Goal: Transaction & Acquisition: Download file/media

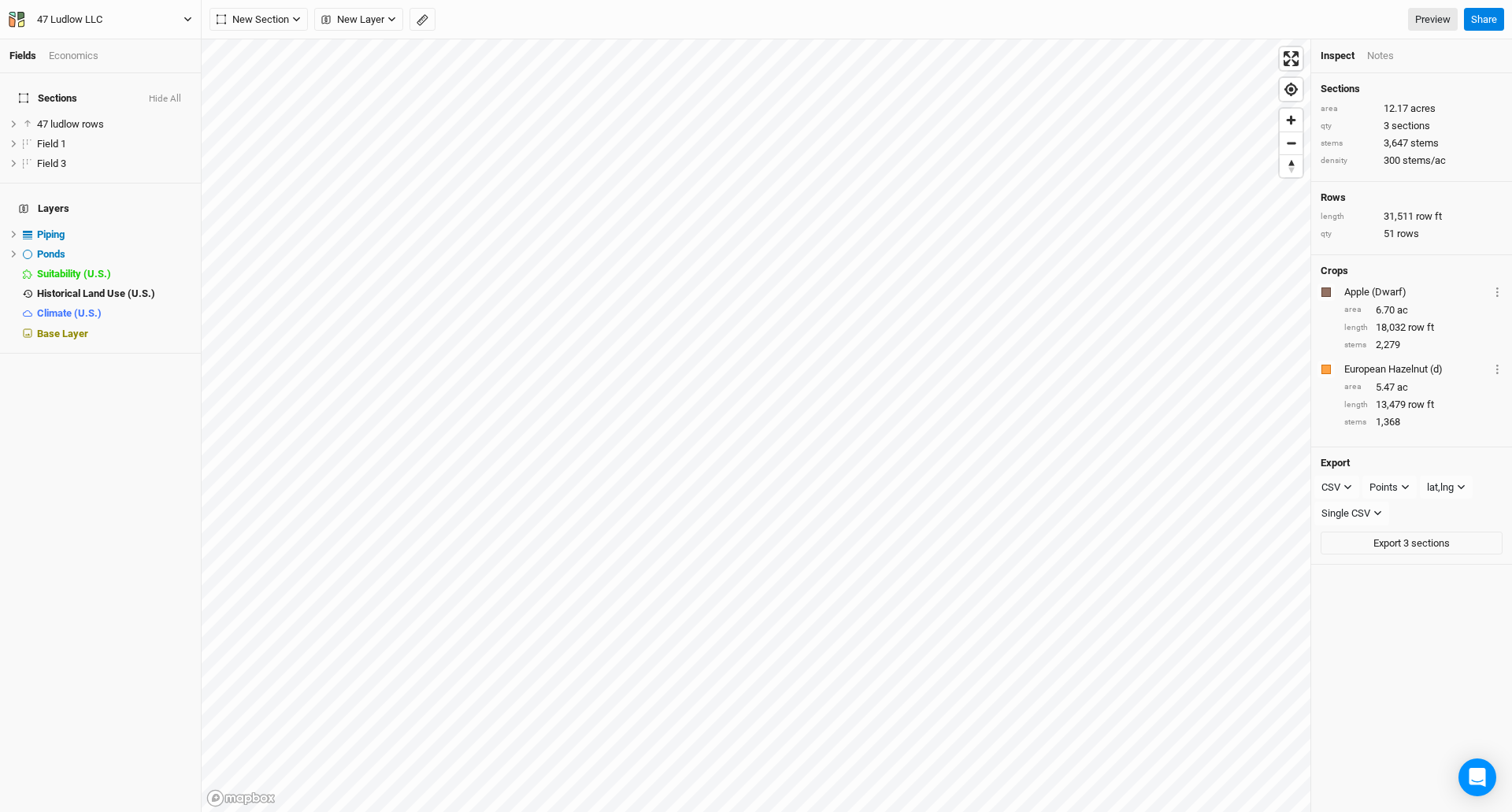
click at [62, 20] on div "47 Ludlow LLC" at bounding box center [69, 20] width 65 height 16
click at [111, 45] on button "Back" at bounding box center [130, 44] width 124 height 21
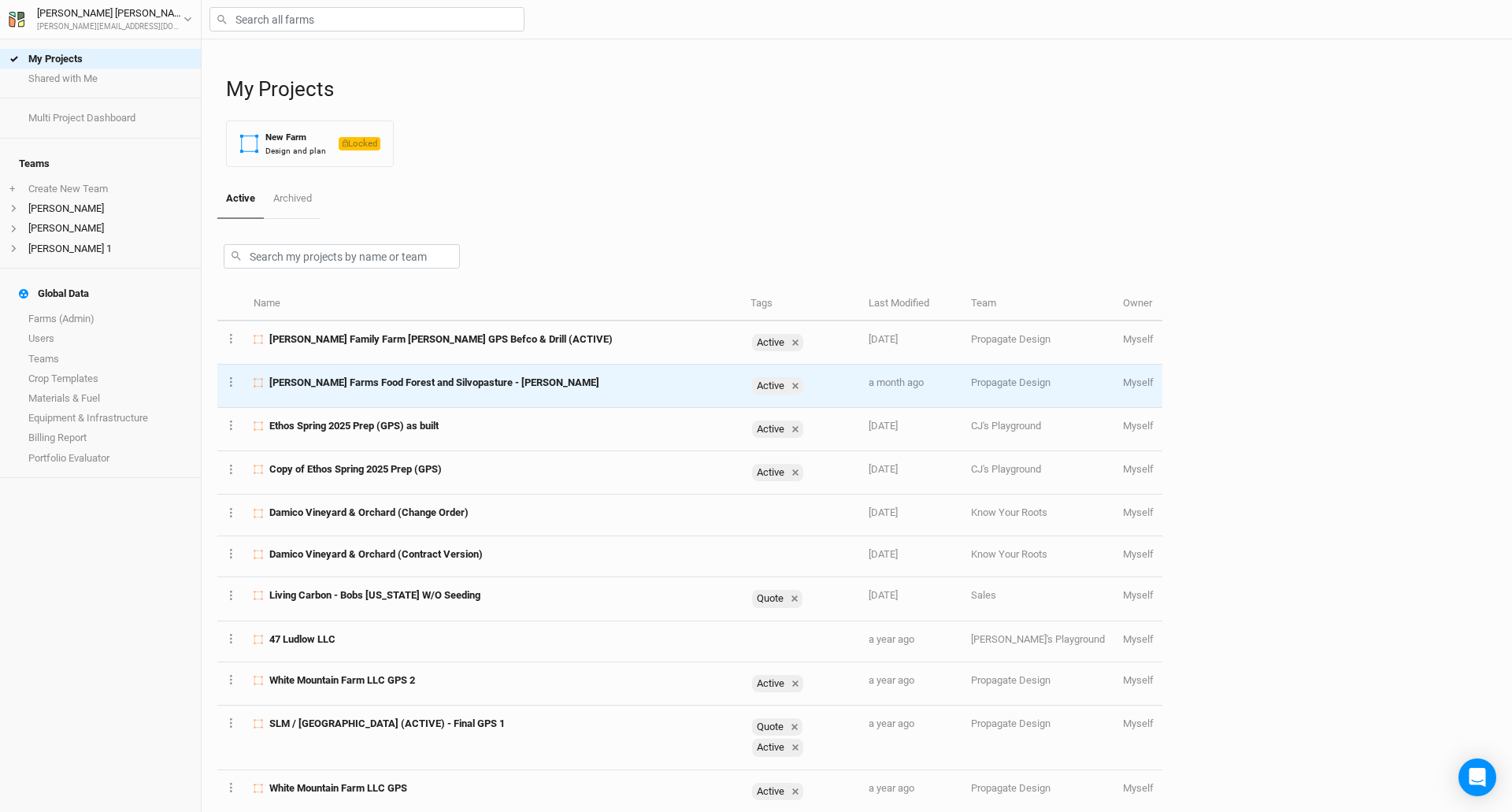
click at [382, 392] on td "[PERSON_NAME] Farms Food Forest and Silvopasture - [PERSON_NAME]" at bounding box center [494, 386] width 497 height 43
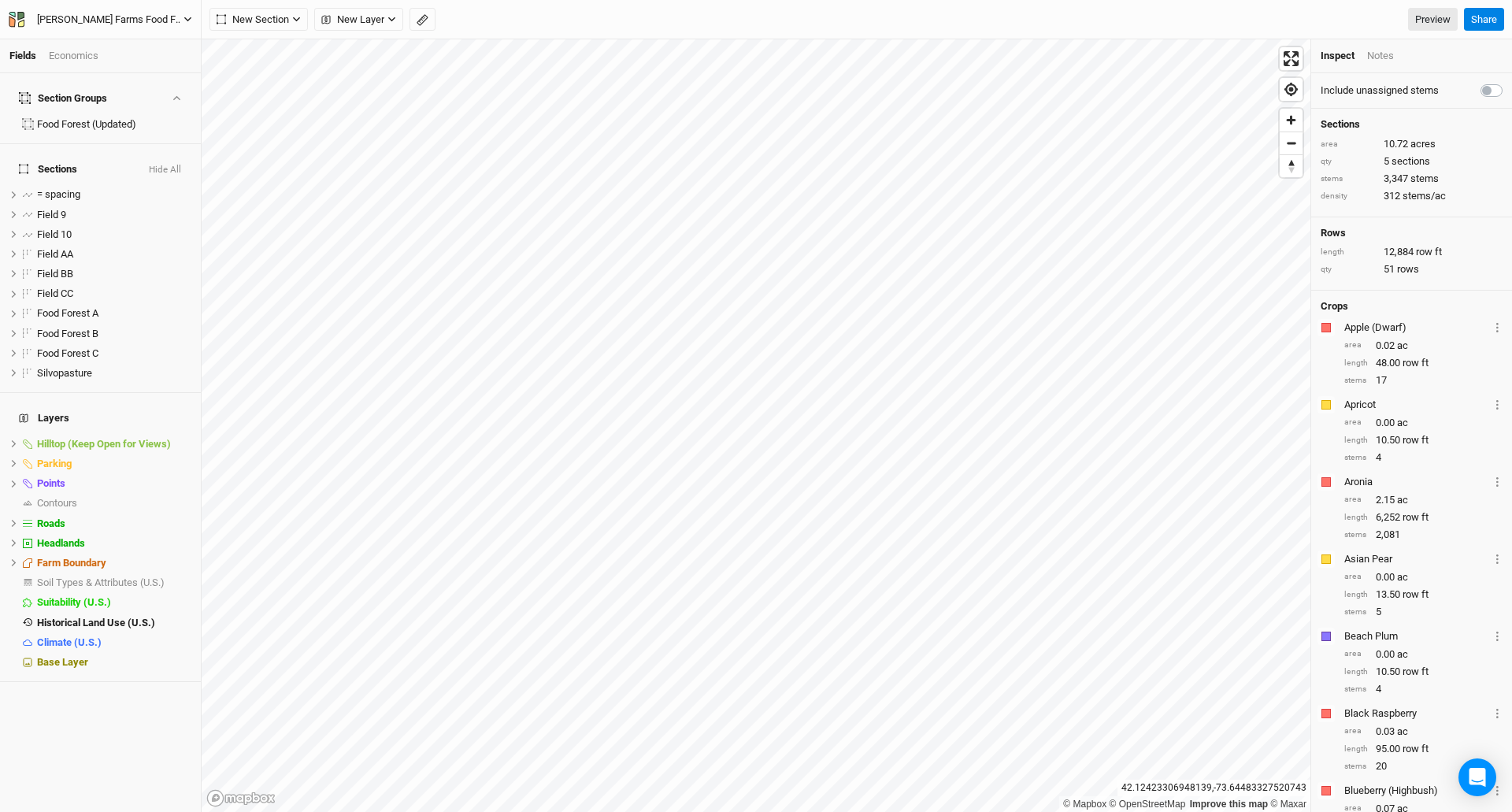
click at [57, 17] on div "[PERSON_NAME] Farms Food Forest and Silvopasture - [PERSON_NAME]" at bounding box center [110, 20] width 147 height 16
click at [128, 44] on button "Back" at bounding box center [130, 44] width 124 height 21
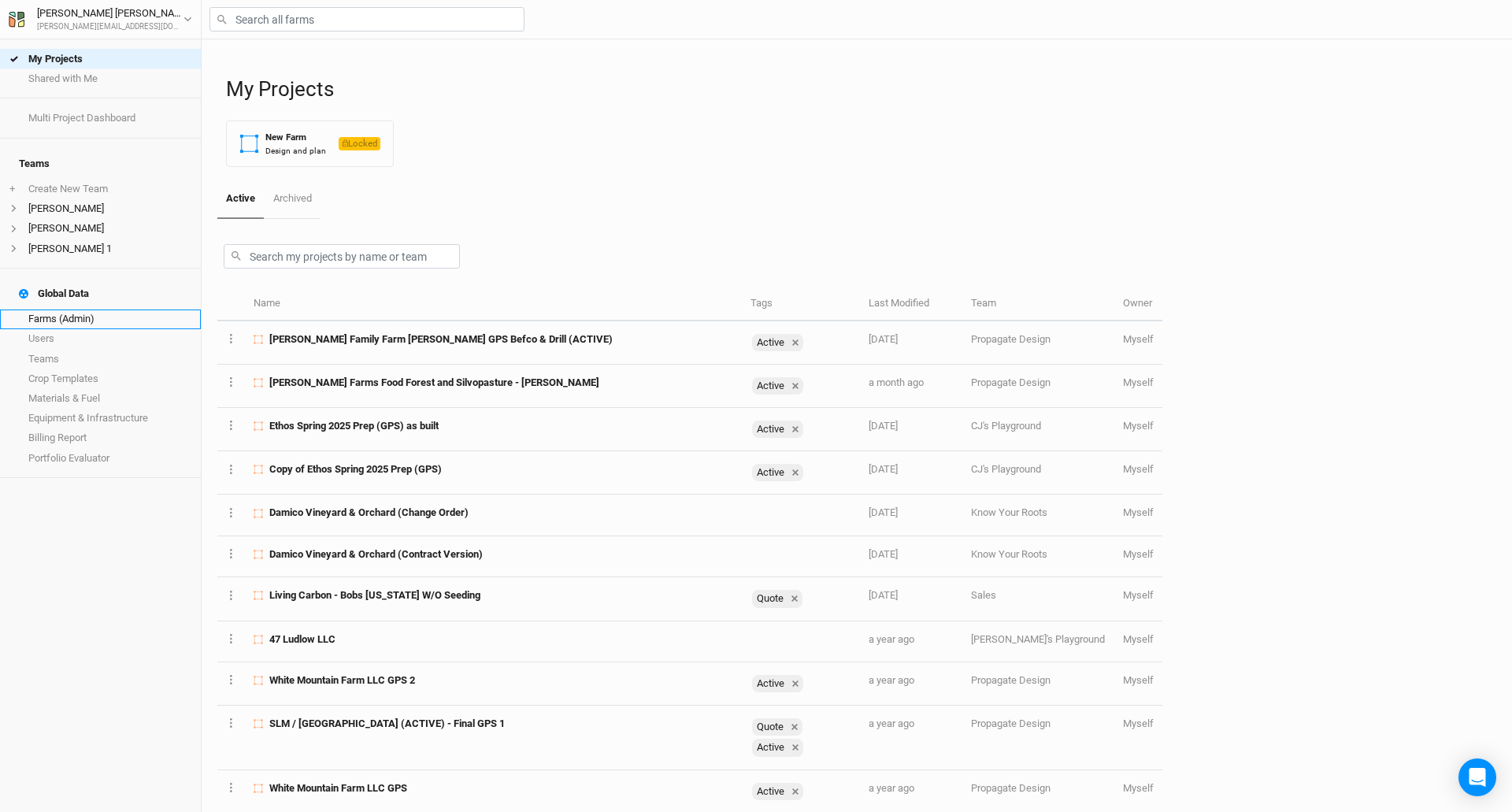
click at [81, 310] on link "Farms (Admin)" at bounding box center [100, 319] width 201 height 20
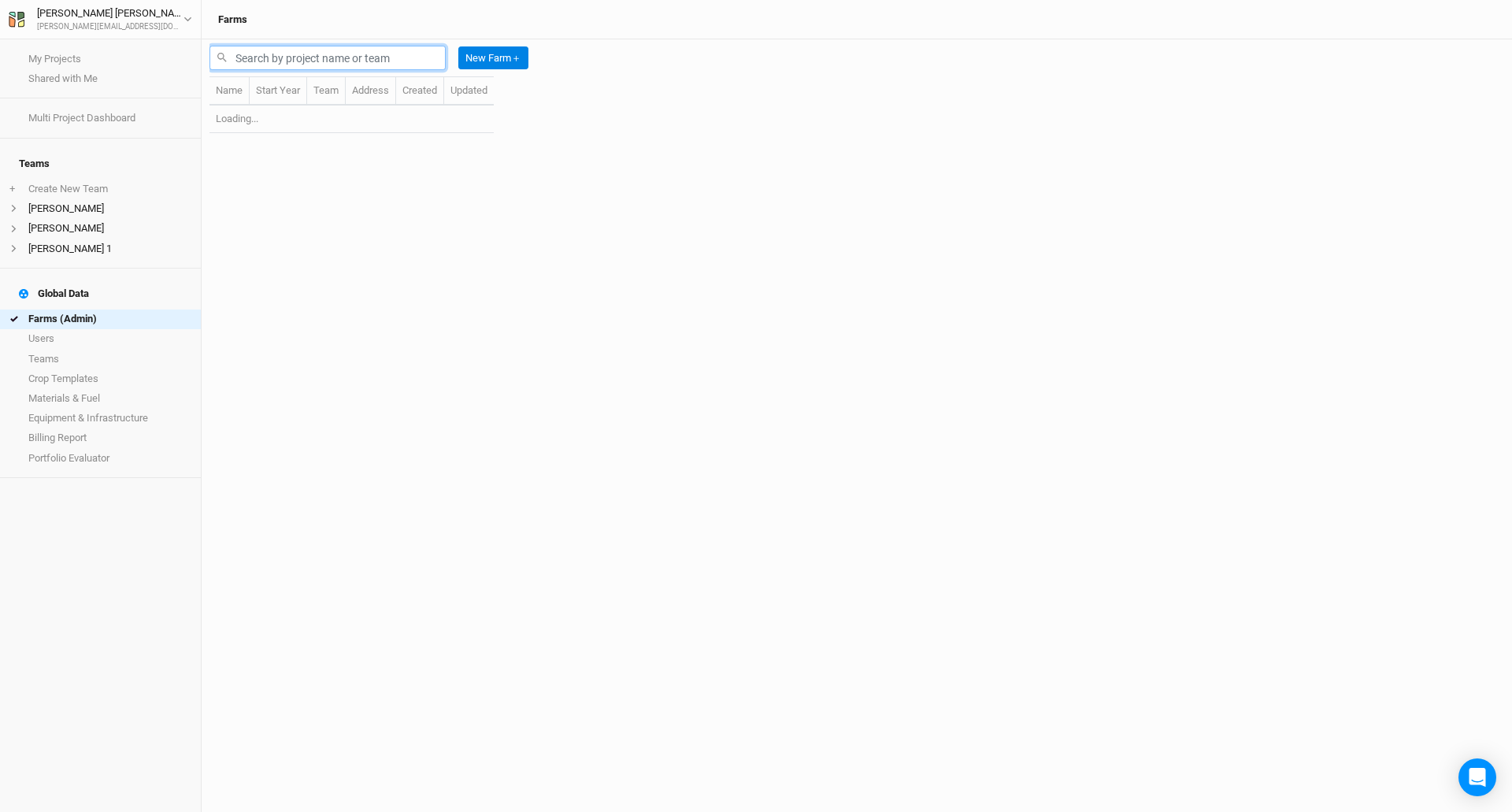
click at [270, 59] on input "text" at bounding box center [327, 57] width 236 height 24
click at [268, 57] on input "[PERSON_NAME]" at bounding box center [327, 57] width 236 height 24
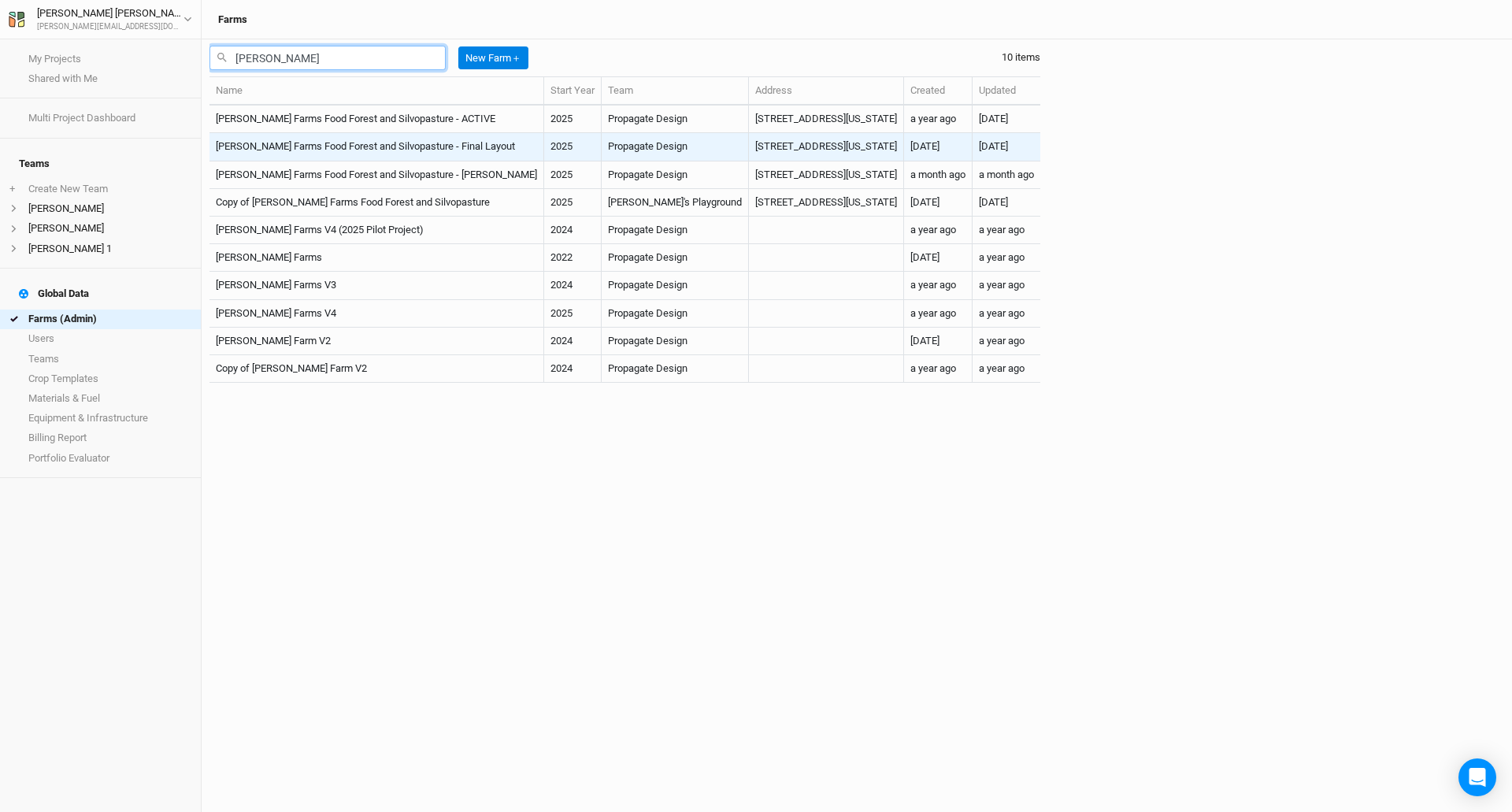
type input "[PERSON_NAME]"
click at [354, 147] on td "[PERSON_NAME] Farms Food Forest and Silvopasture - Final Layout" at bounding box center [376, 146] width 334 height 27
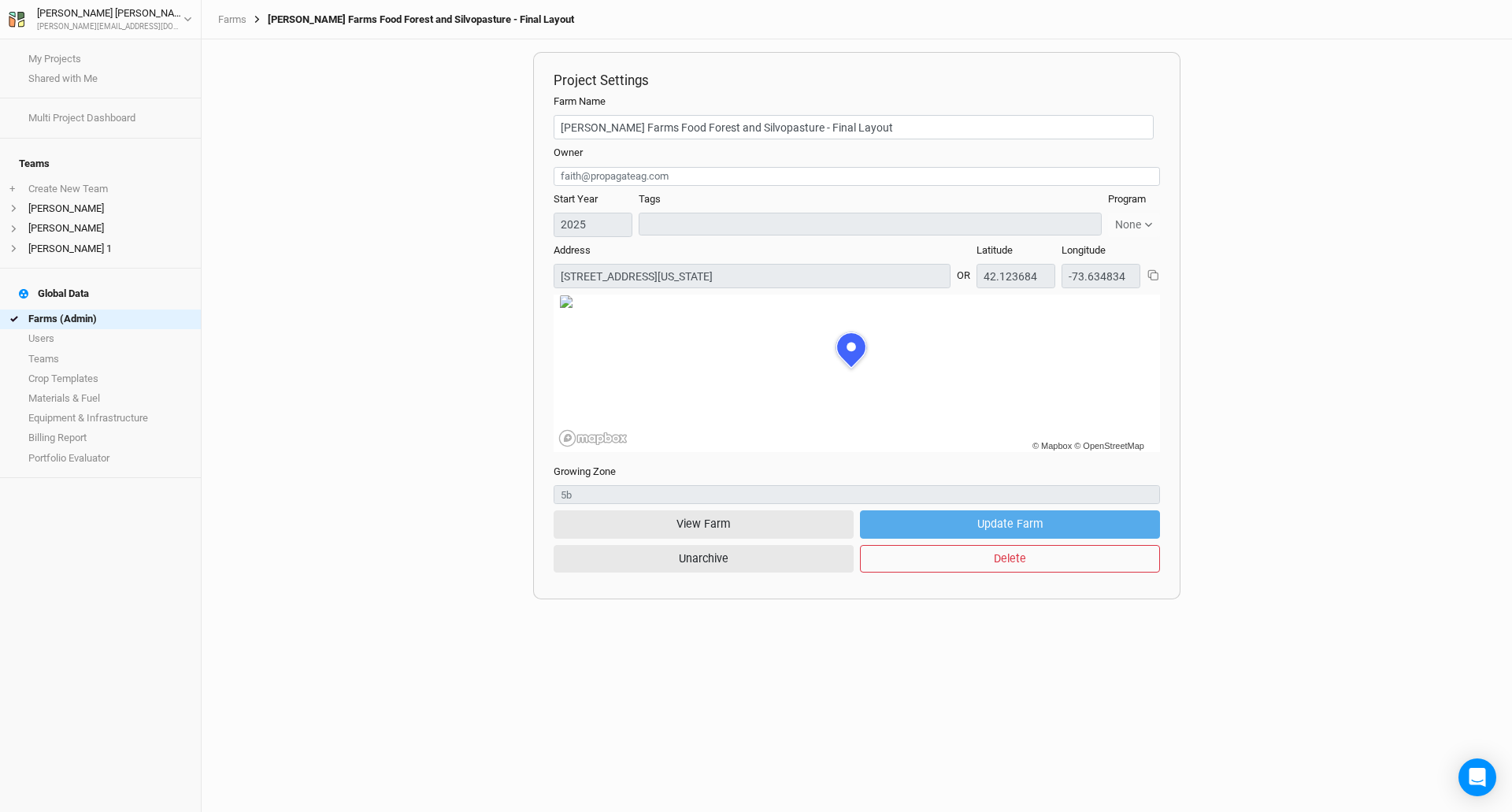
scroll to position [79, 207]
click at [723, 528] on button "View Farm" at bounding box center [704, 524] width 301 height 27
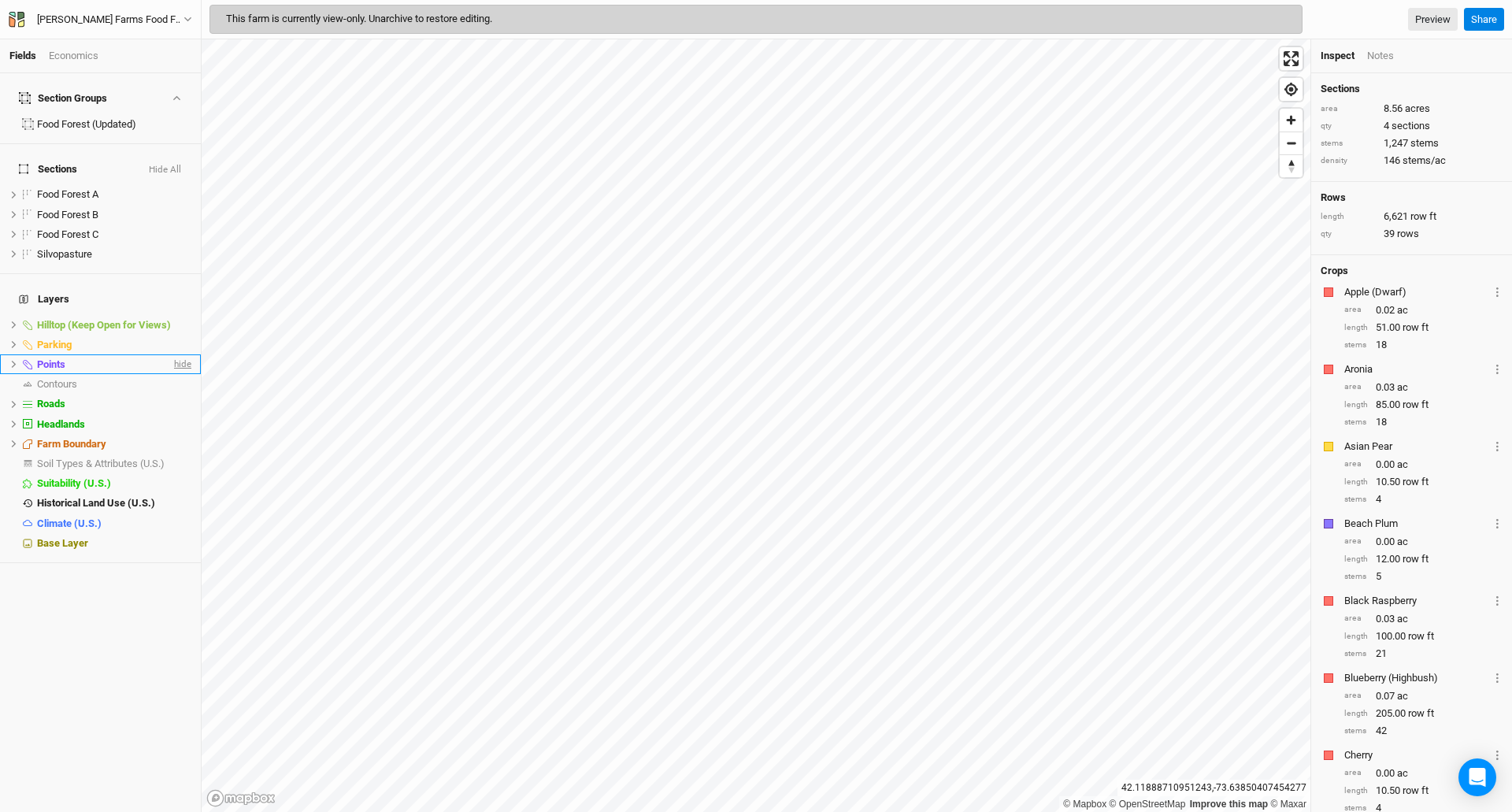
click at [171, 354] on span "hide" at bounding box center [181, 364] width 21 height 20
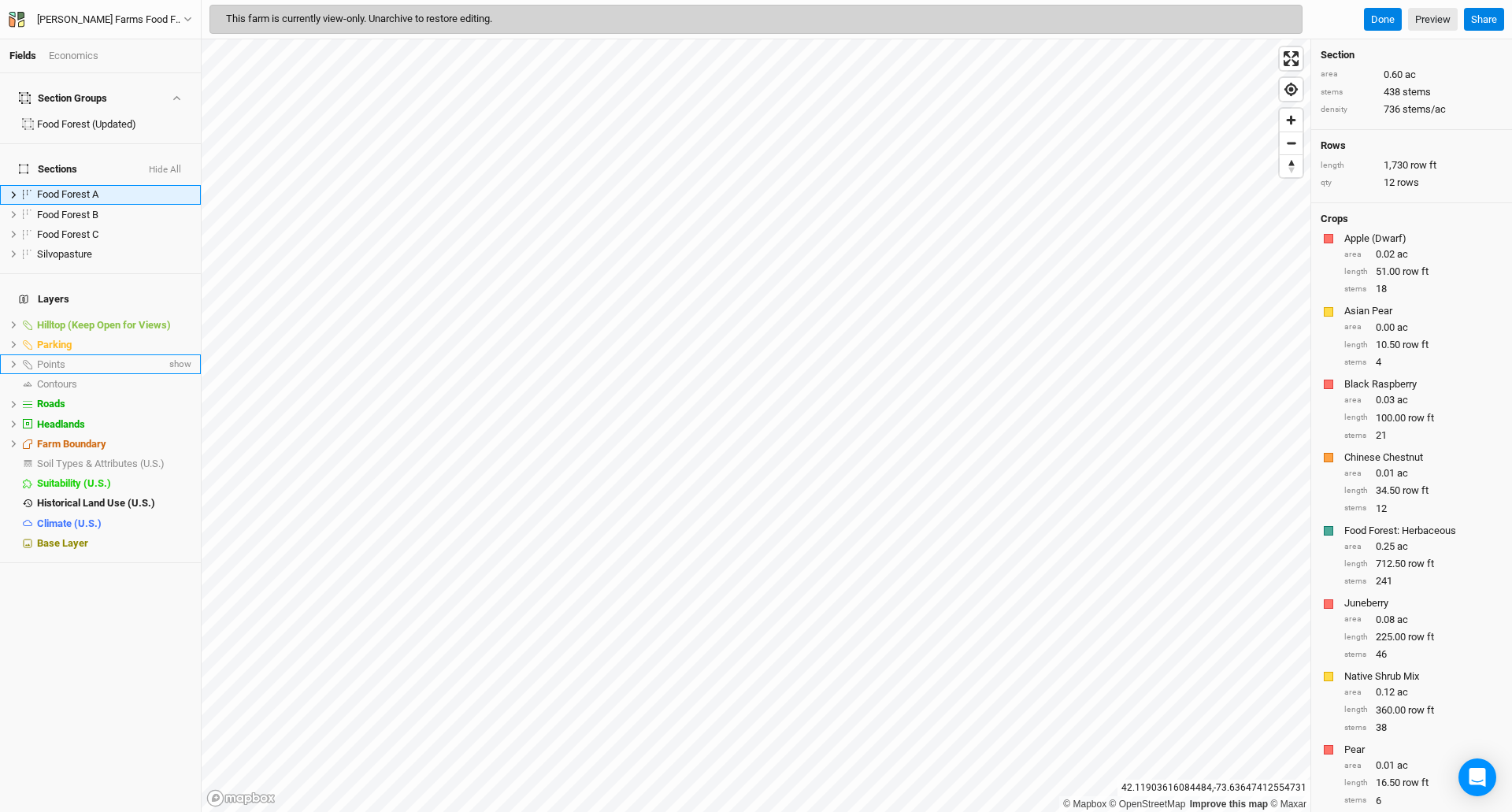
scroll to position [541, 0]
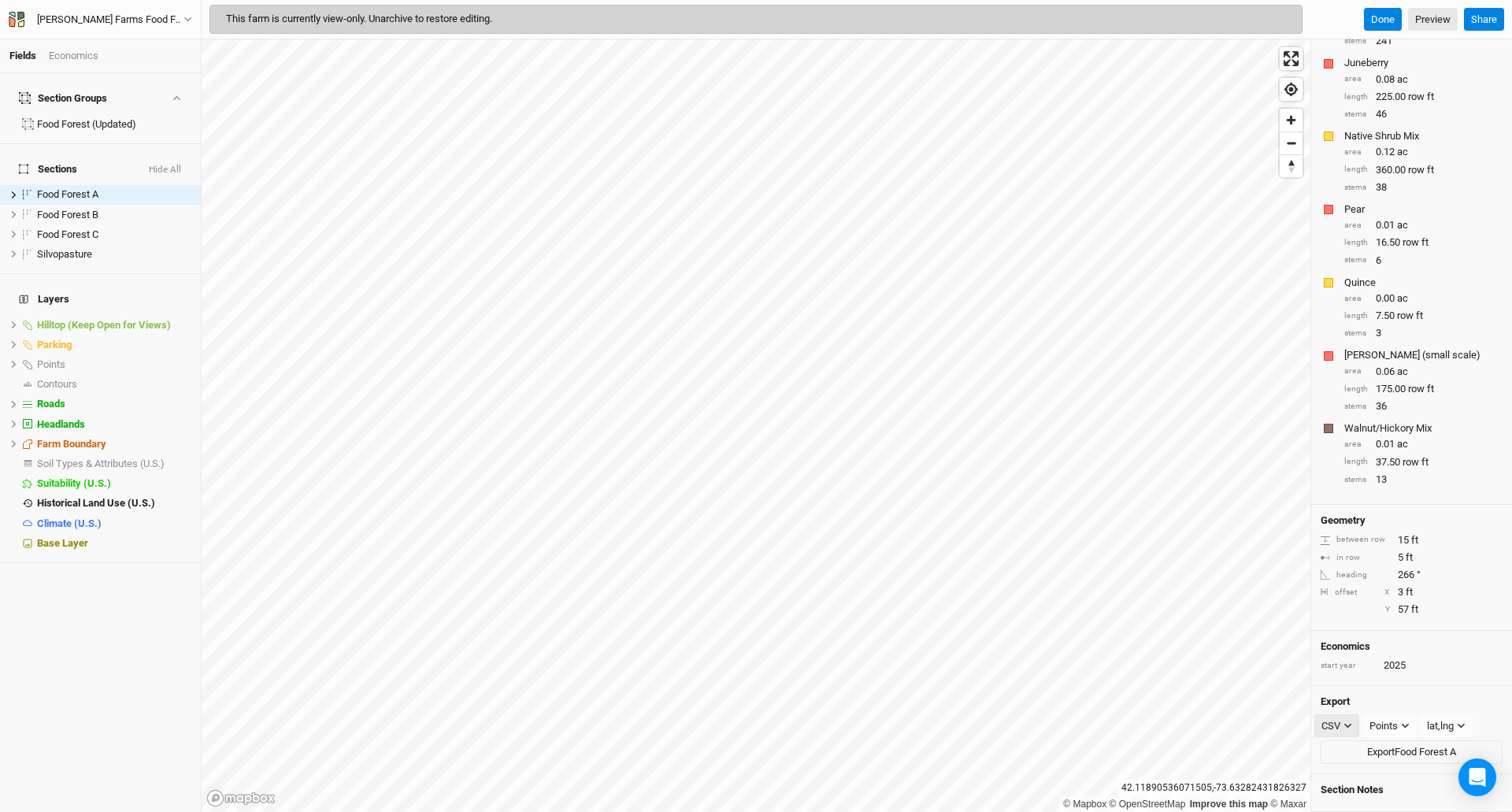
click at [1350, 724] on icon "button" at bounding box center [1347, 725] width 8 height 8
click at [1344, 760] on span "SHP" at bounding box center [1346, 788] width 25 height 18
click at [1410, 719] on button "Points" at bounding box center [1390, 725] width 55 height 24
click at [1406, 760] on span "Boundary" at bounding box center [1410, 765] width 55 height 18
click at [1401, 749] on button "Export Food Forest A" at bounding box center [1411, 752] width 182 height 24
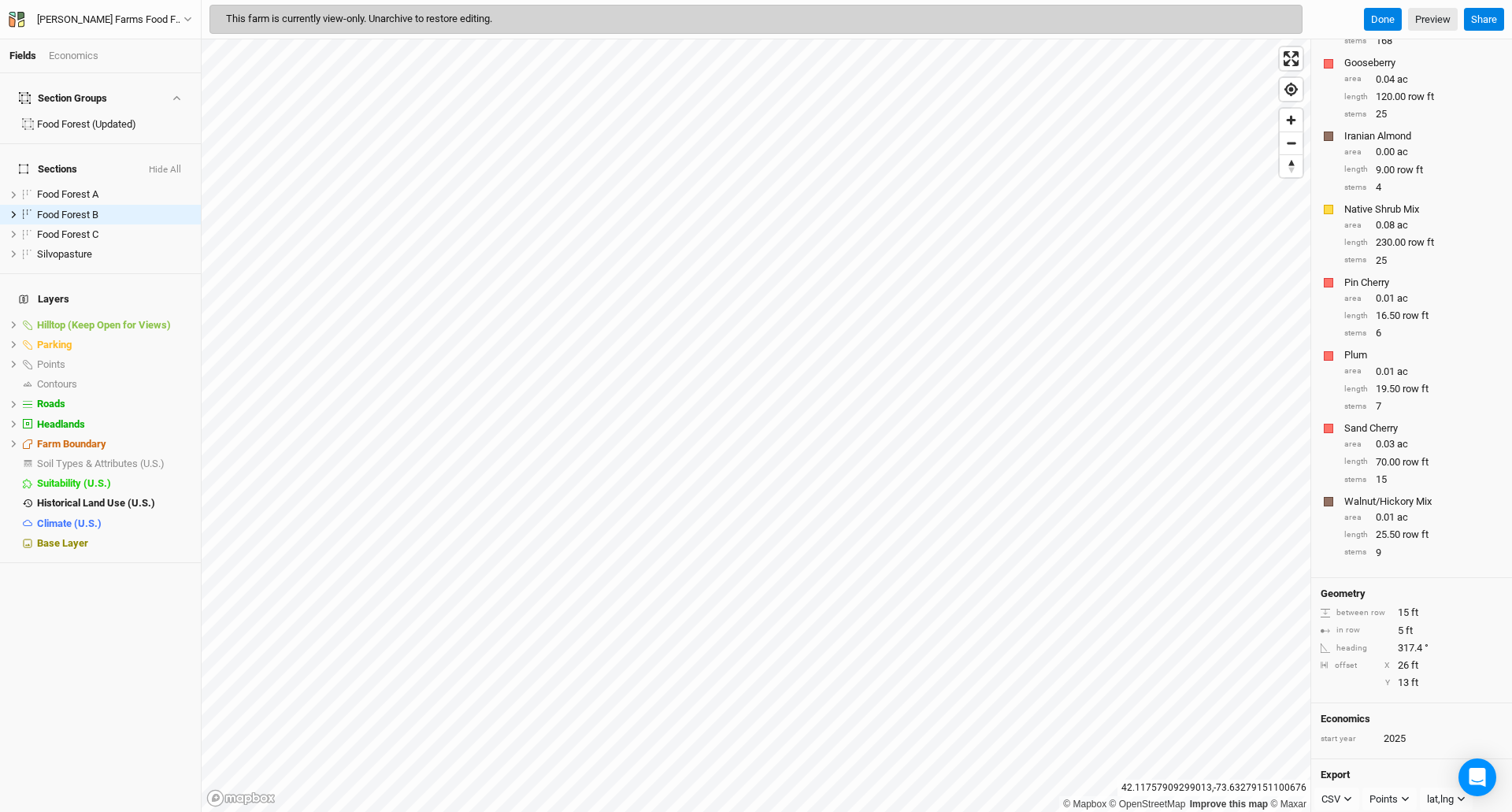
scroll to position [613, 0]
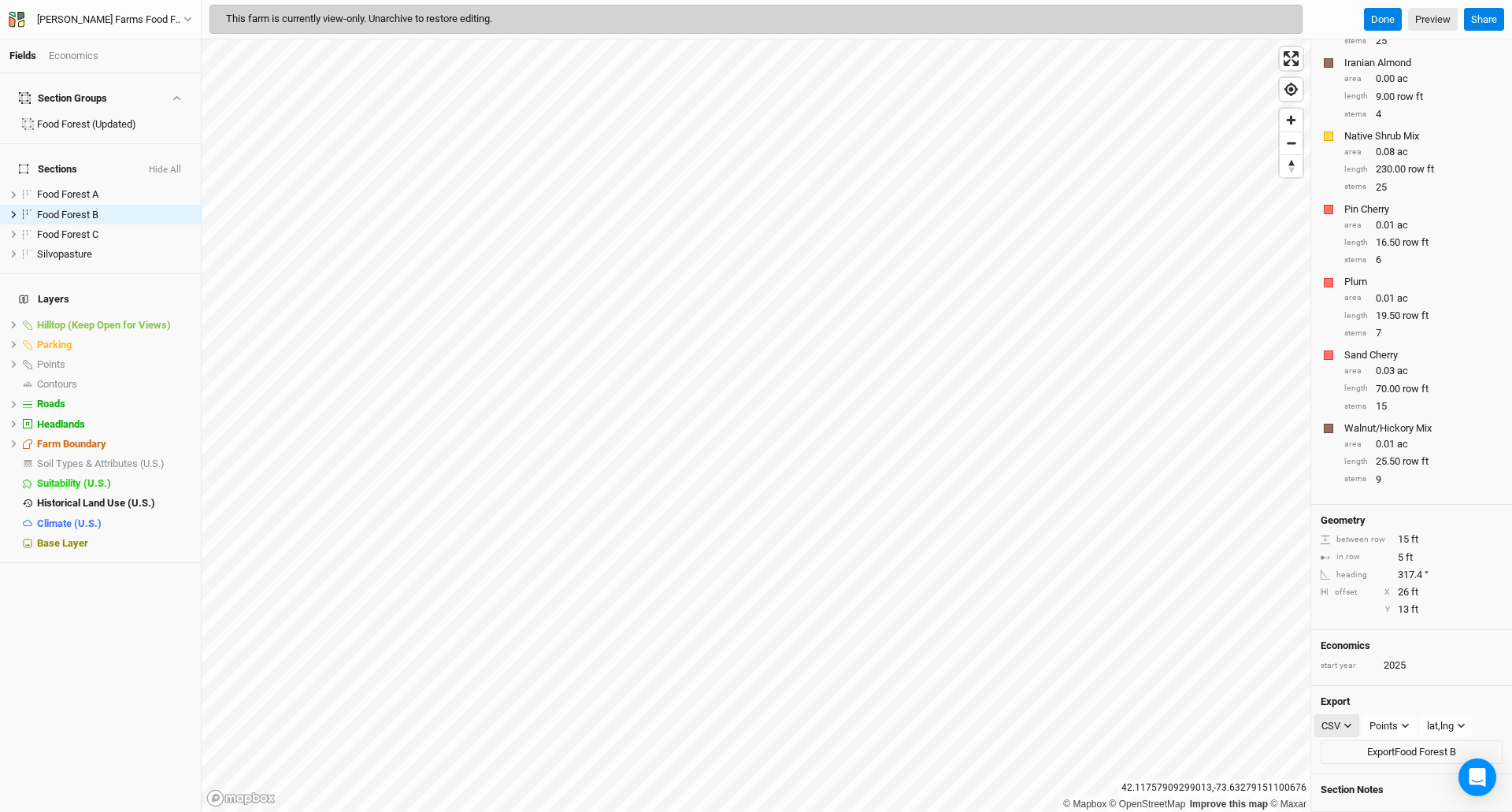
click at [1343, 725] on button "CSV" at bounding box center [1337, 725] width 45 height 24
click at [1348, 724] on span "JSON" at bounding box center [1350, 716] width 33 height 18
click at [1351, 722] on icon "button" at bounding box center [1355, 725] width 8 height 8
click at [1348, 760] on span "Section Notes" at bounding box center [1352, 789] width 63 height 12
click at [1354, 723] on icon "button" at bounding box center [1355, 725] width 8 height 8
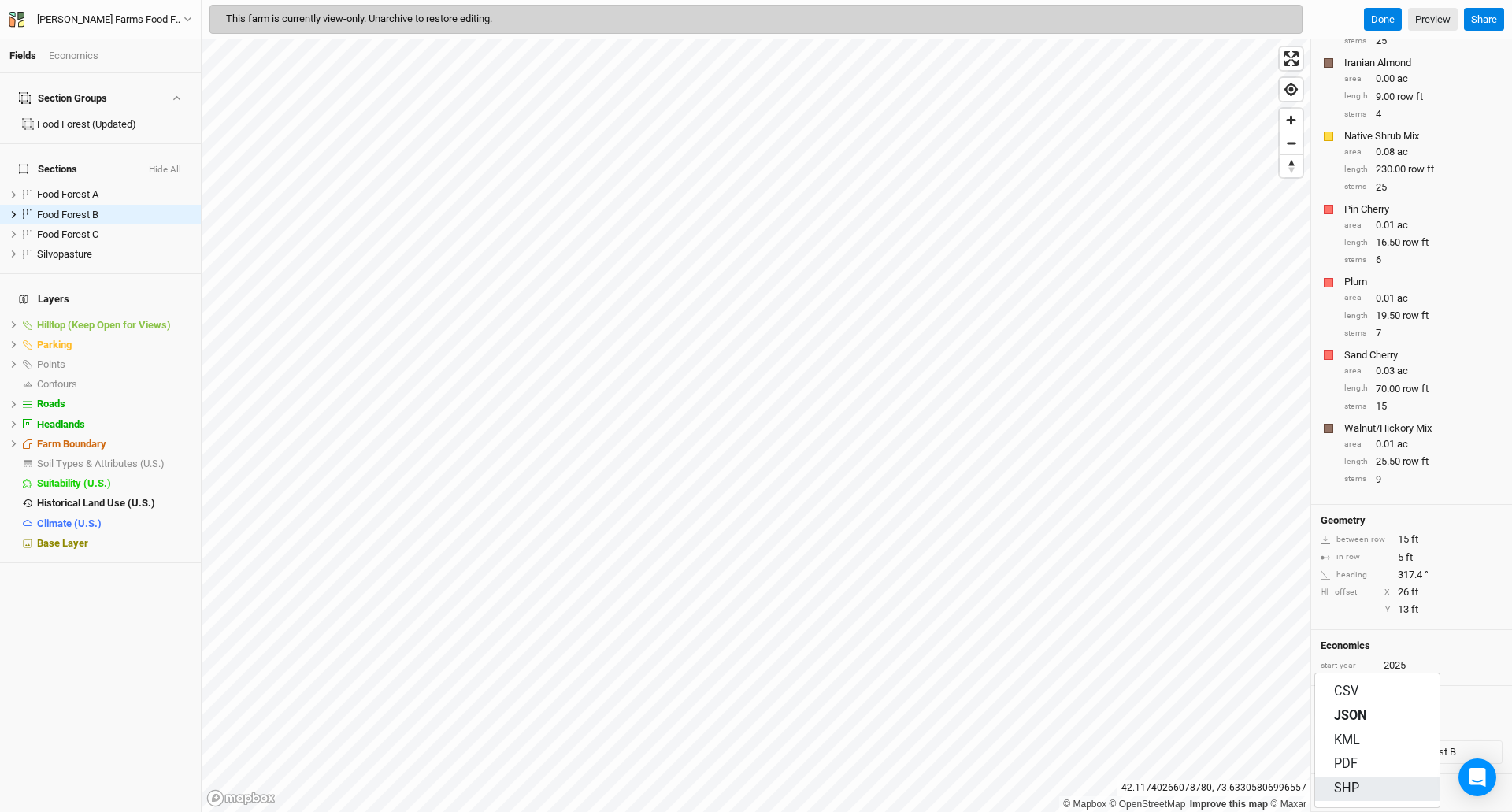
click at [1343, 760] on span "SHP" at bounding box center [1346, 788] width 25 height 18
click at [1412, 725] on button "Points" at bounding box center [1390, 725] width 55 height 24
click at [1406, 760] on span "Boundary" at bounding box center [1410, 765] width 55 height 18
click at [1400, 755] on button "Export Food Forest B" at bounding box center [1411, 752] width 182 height 24
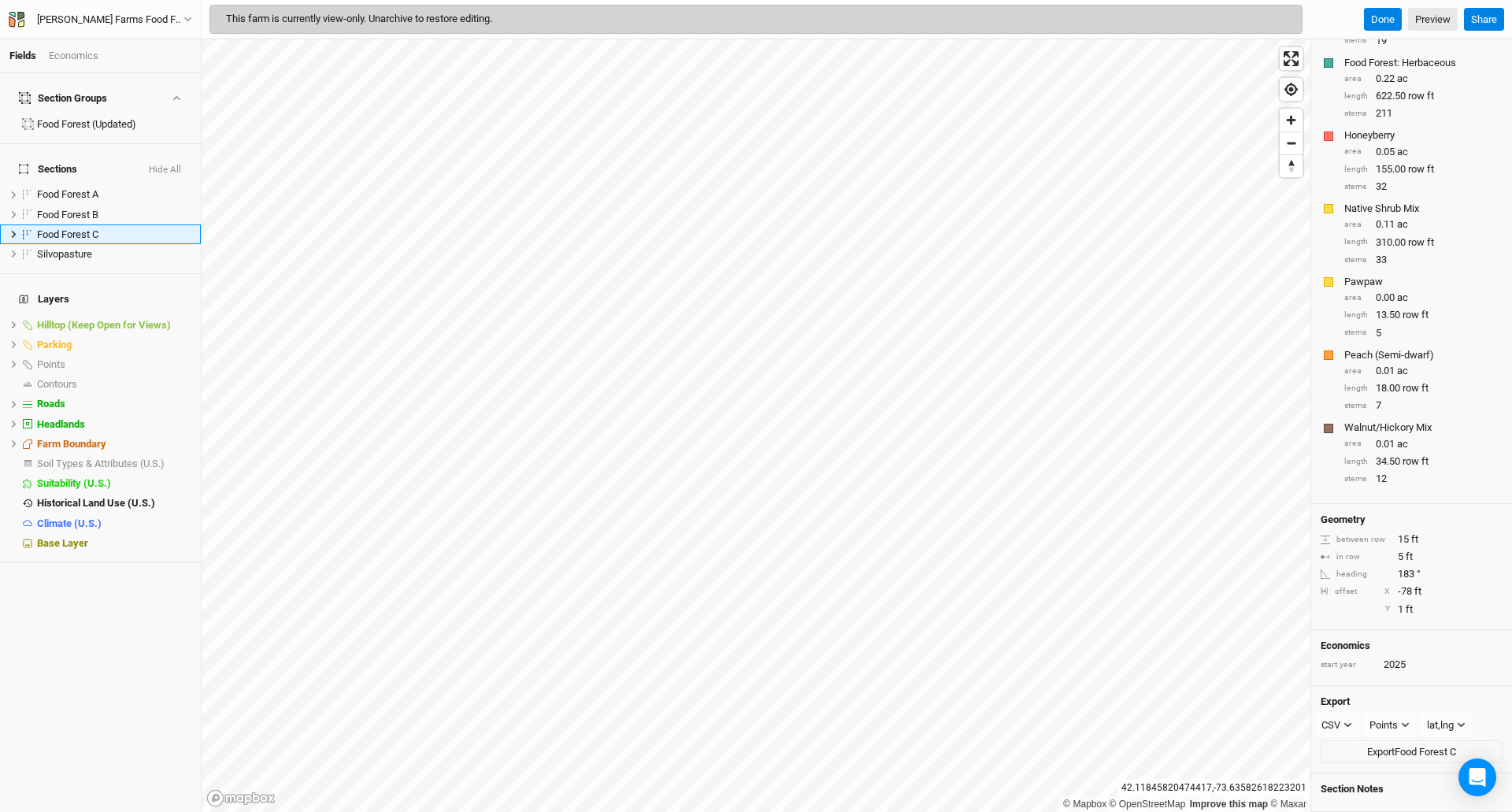
scroll to position [468, 0]
click at [1350, 724] on icon "button" at bounding box center [1348, 725] width 8 height 5
click at [1351, 760] on span "SHP" at bounding box center [1346, 788] width 25 height 18
click at [1409, 723] on icon "button" at bounding box center [1406, 724] width 8 height 8
click at [1400, 760] on span "Boundary" at bounding box center [1410, 765] width 55 height 18
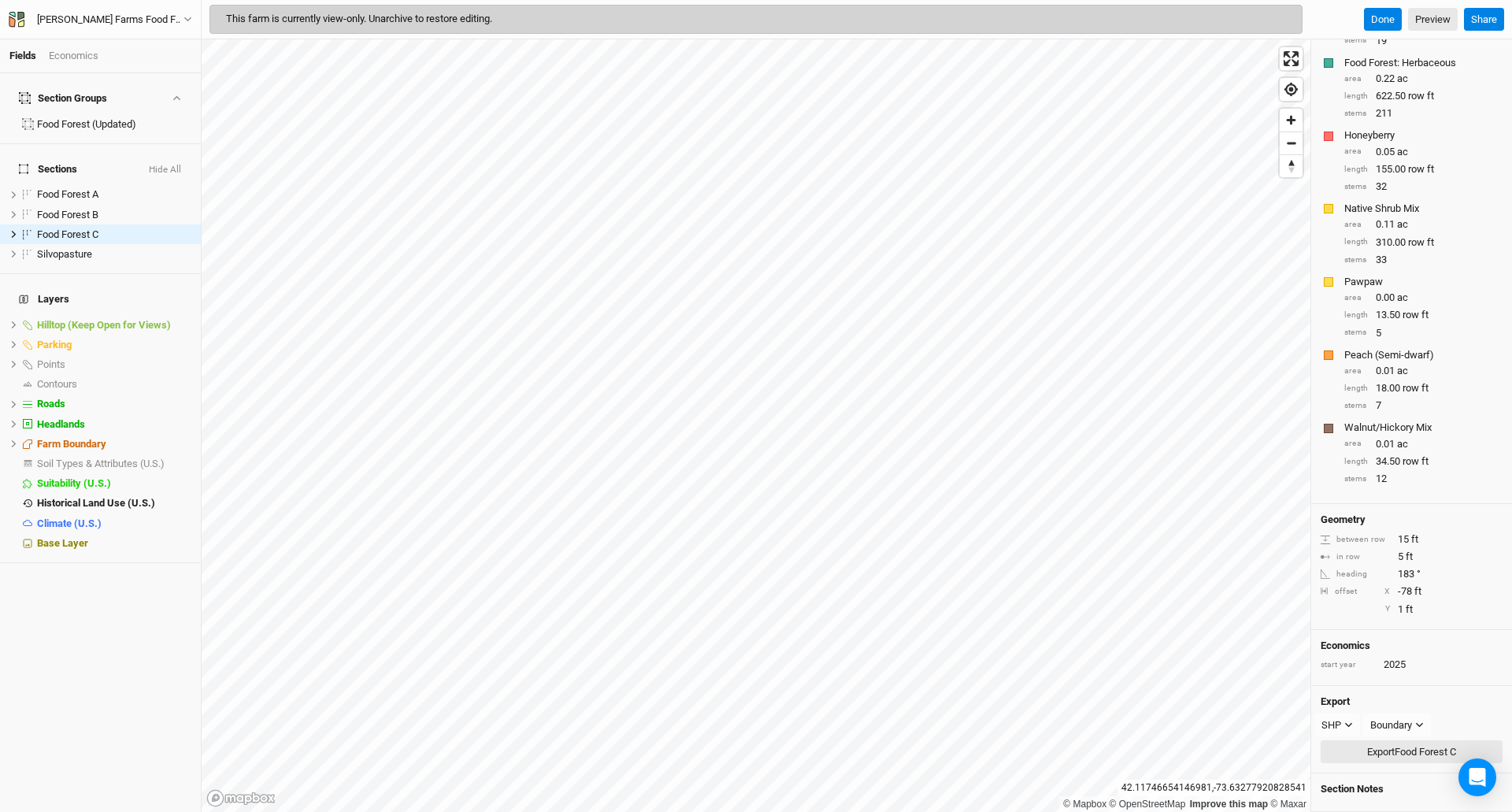
click at [1412, 756] on button "Export Food Forest C" at bounding box center [1411, 752] width 182 height 24
